Goal: Information Seeking & Learning: Check status

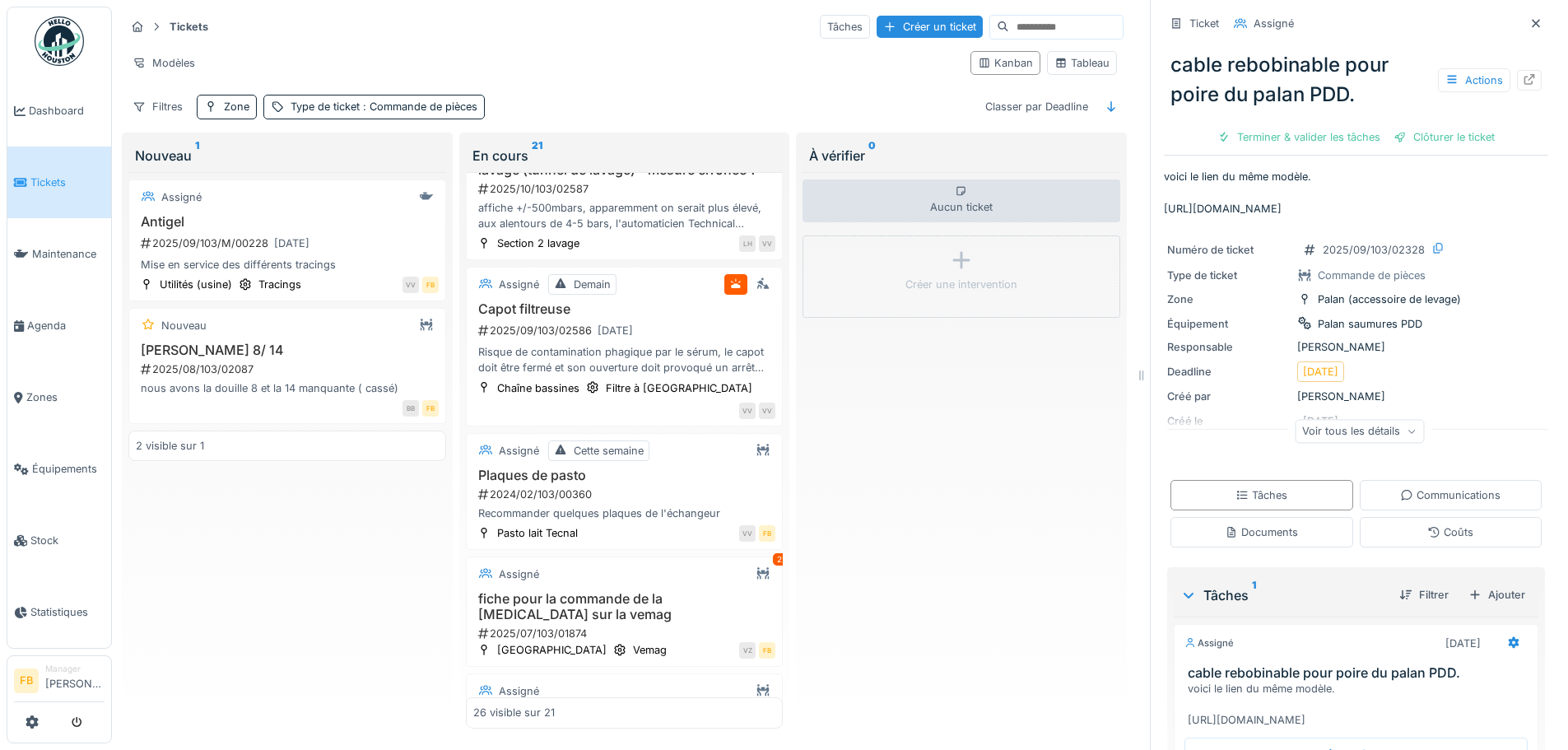
scroll to position [611, 0]
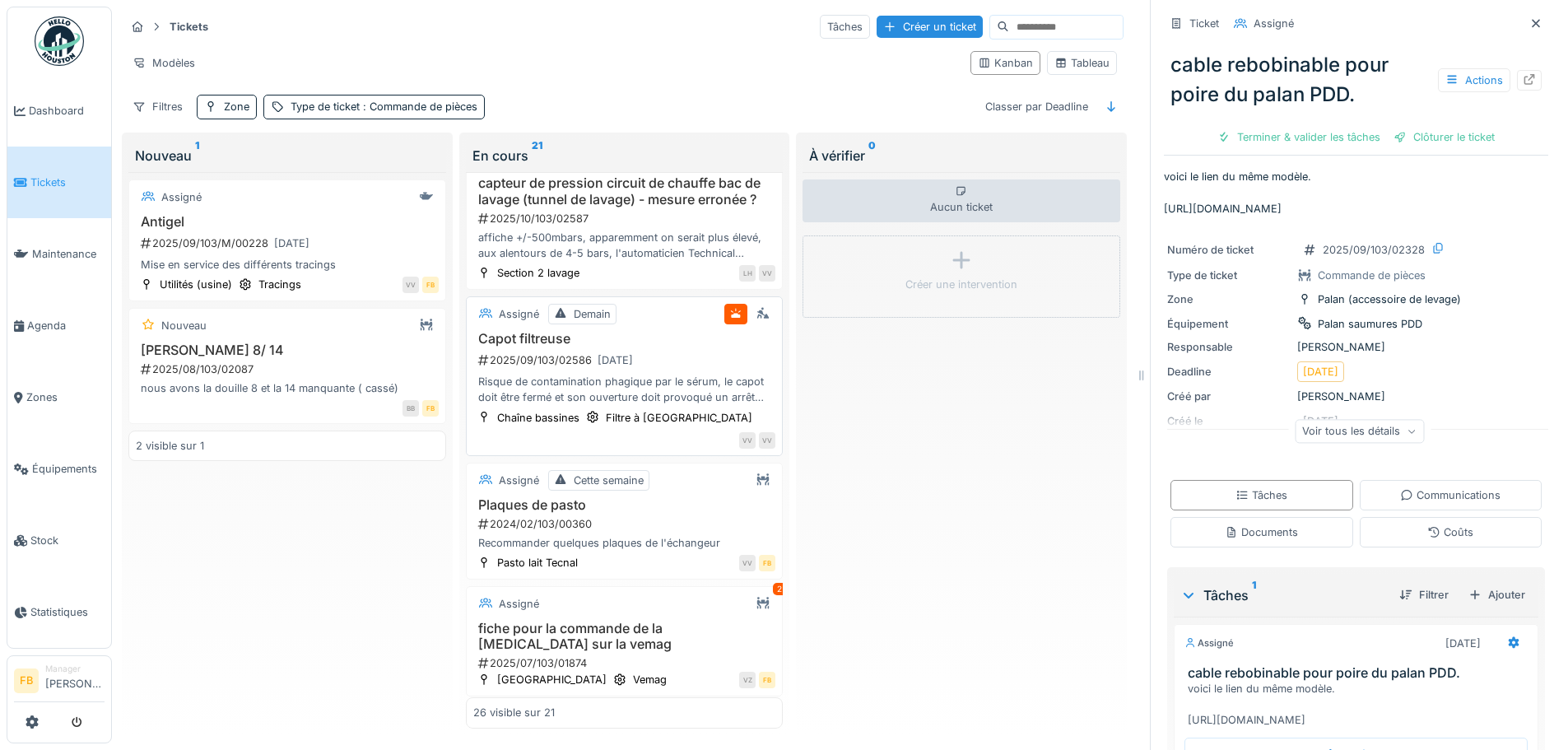
click at [606, 397] on div "Risque de contamination phagique par le sérum, le capot doit être fermé et son …" at bounding box center [624, 389] width 303 height 32
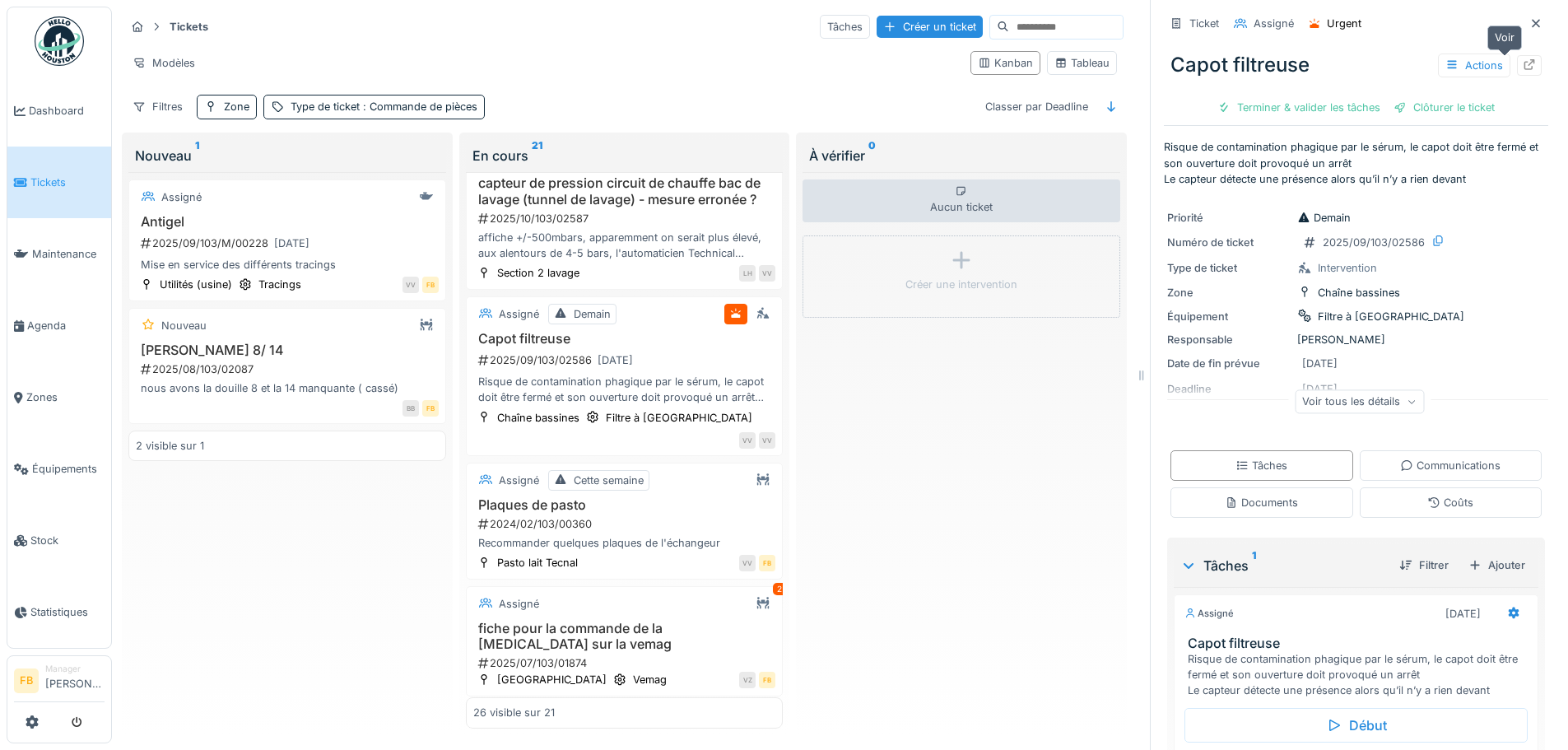
click at [1523, 60] on icon at bounding box center [1529, 65] width 14 height 11
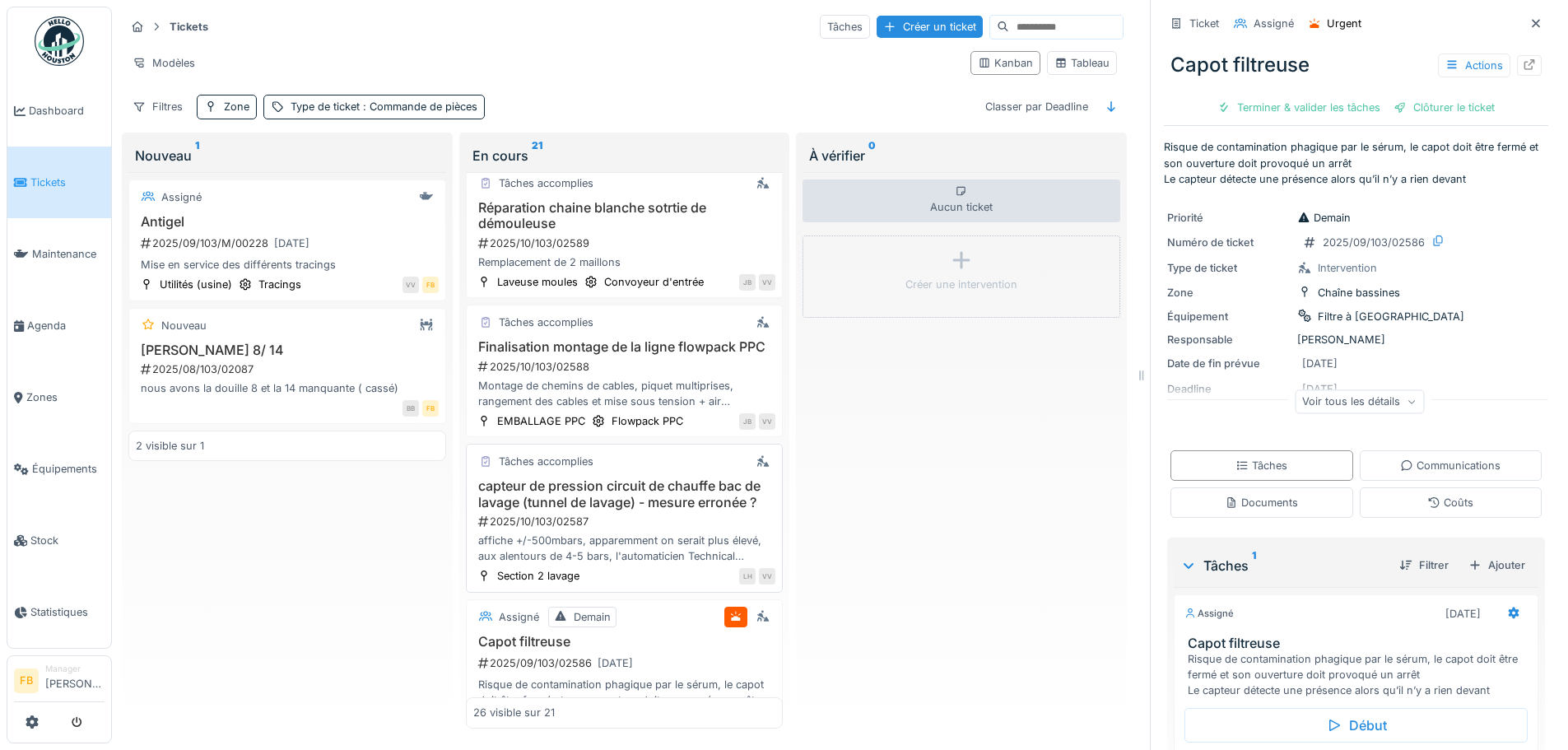
scroll to position [282, 0]
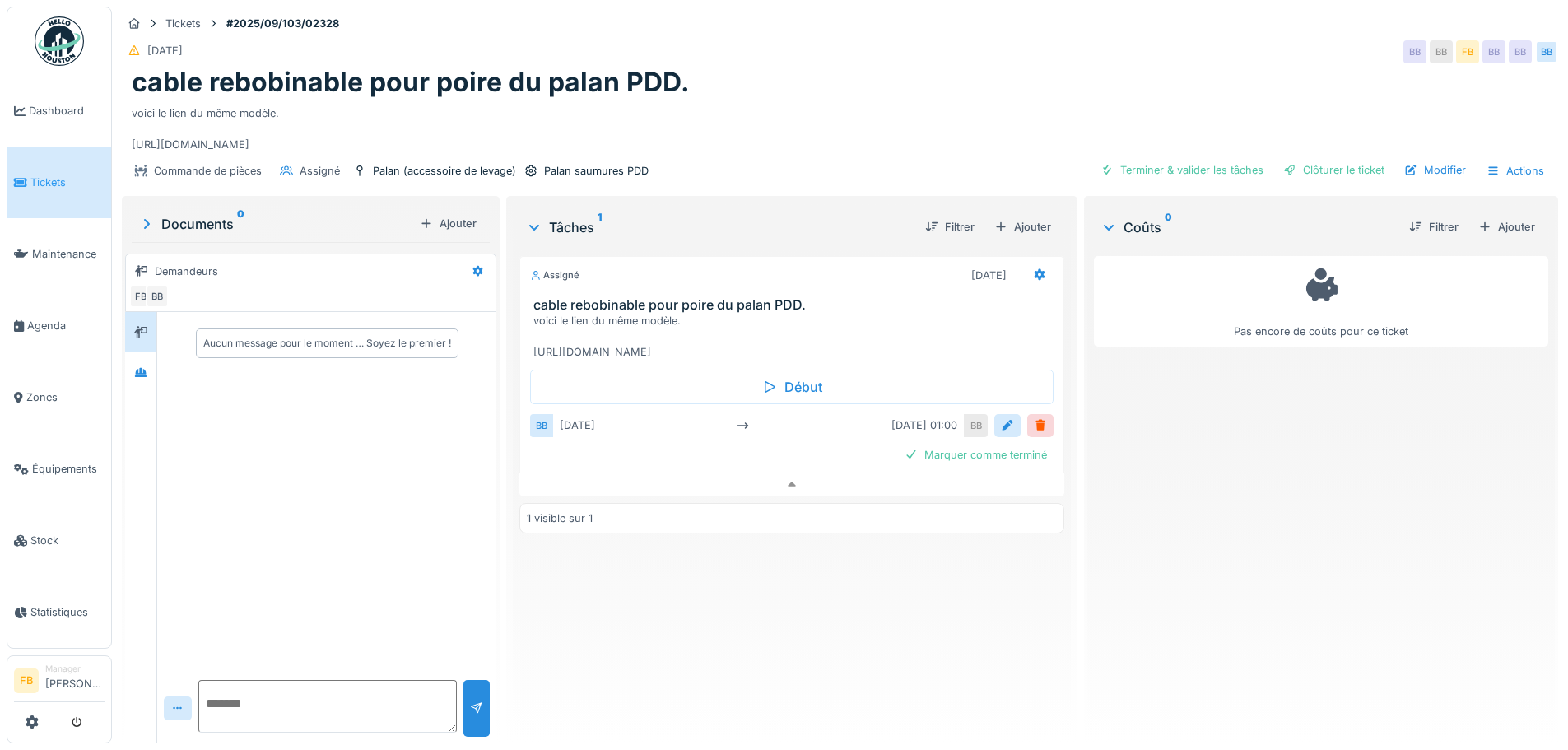
scroll to position [13, 0]
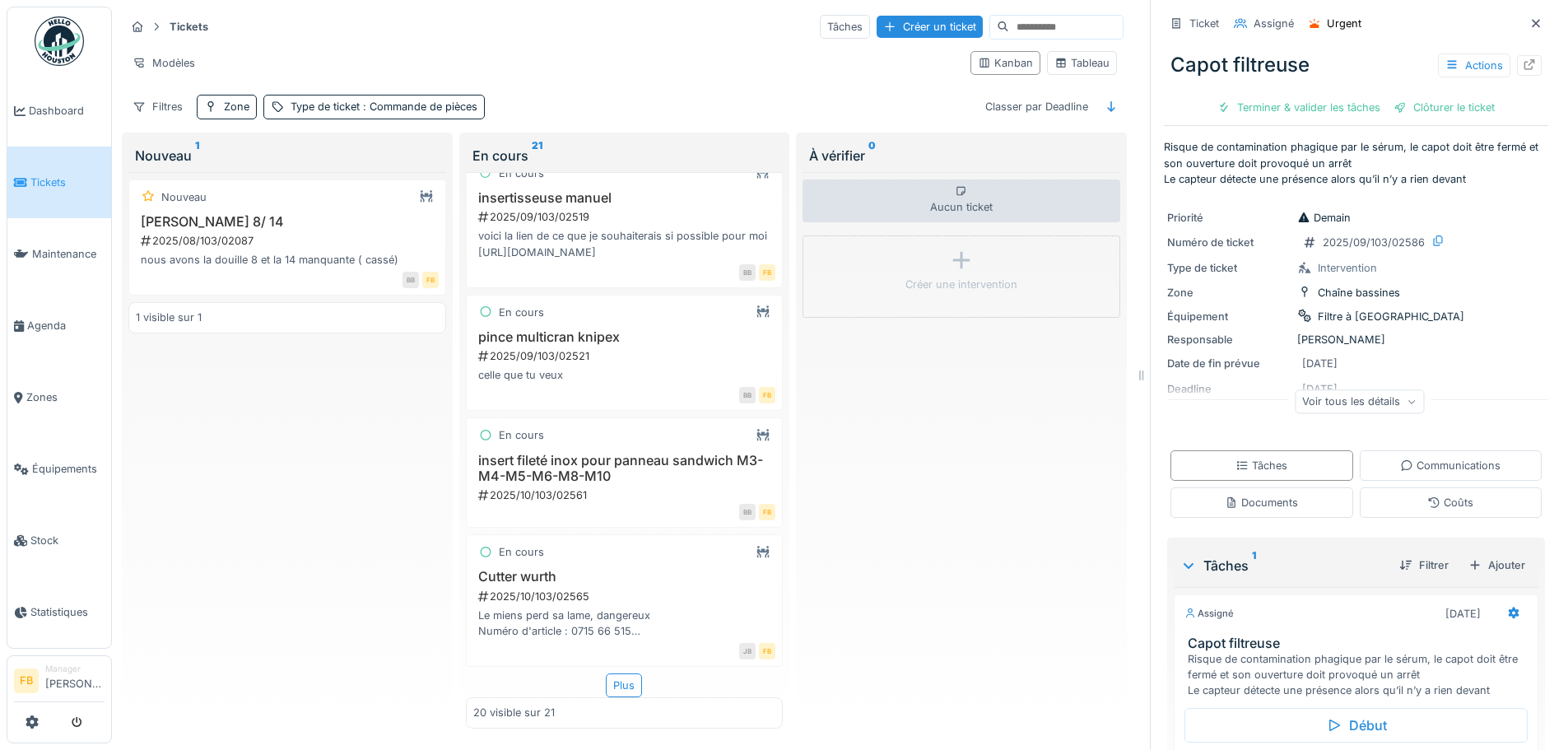
scroll to position [2259, 0]
